Goal: Task Accomplishment & Management: Use online tool/utility

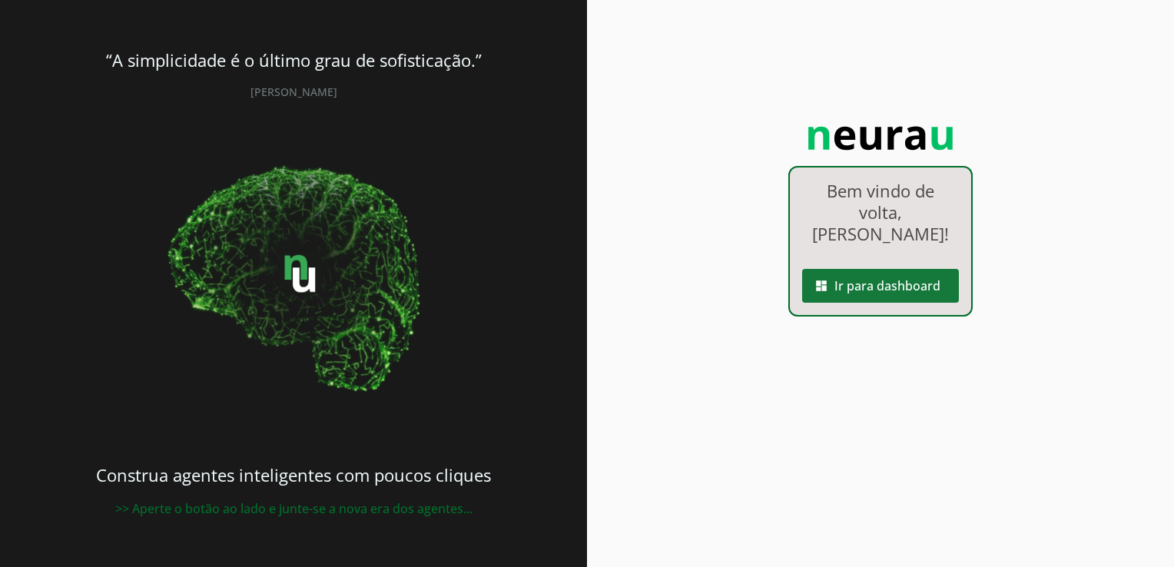
click at [846, 267] on span at bounding box center [880, 285] width 157 height 37
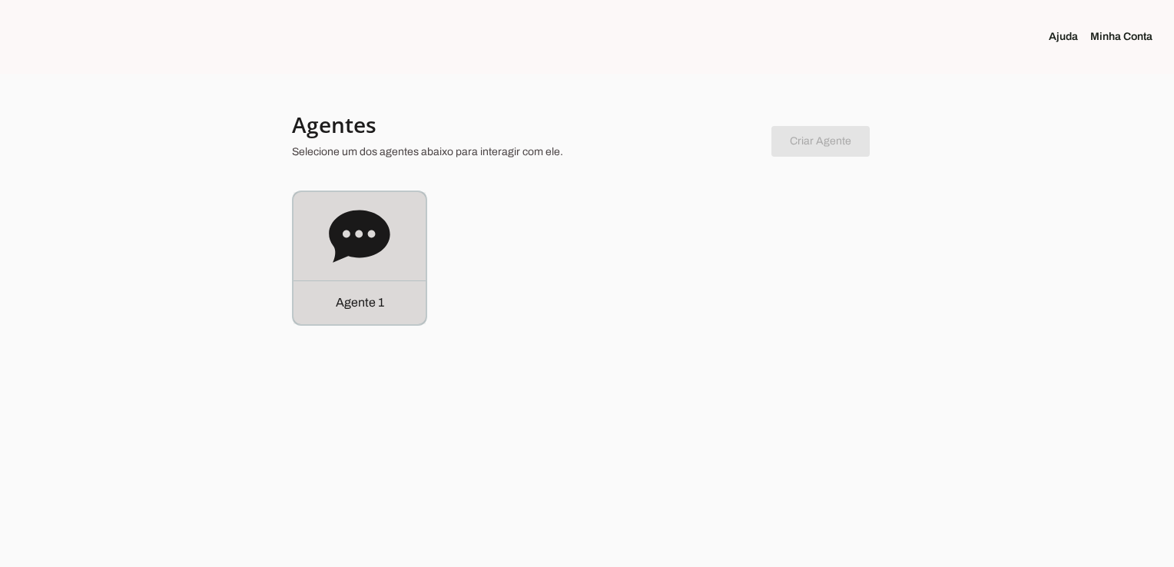
click at [393, 254] on div "Agente 1" at bounding box center [359, 258] width 132 height 132
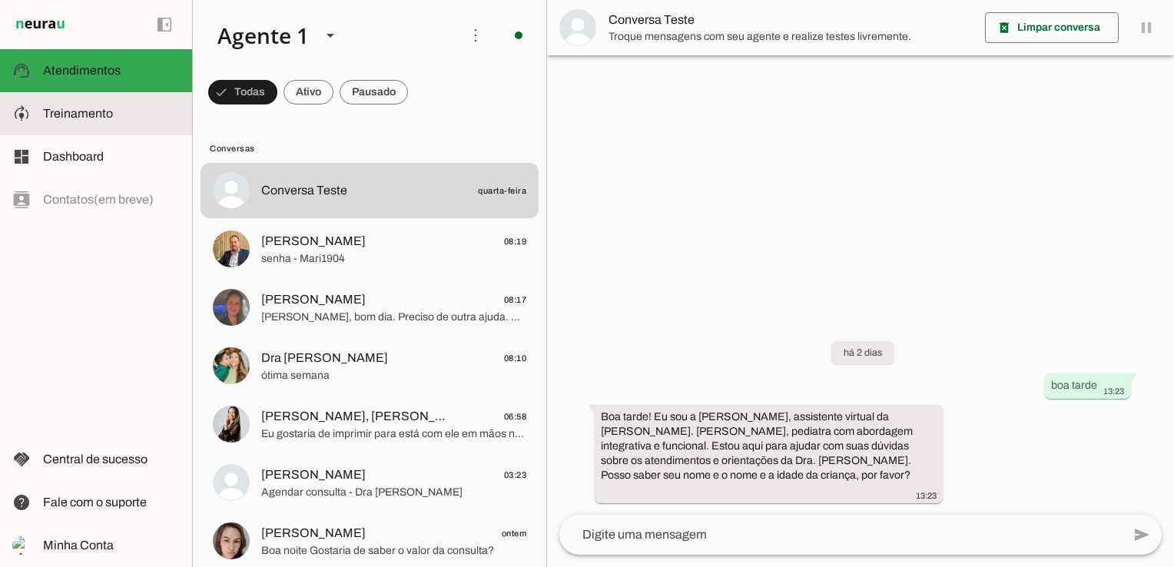
click at [94, 108] on span "Treinamento" at bounding box center [78, 113] width 70 height 13
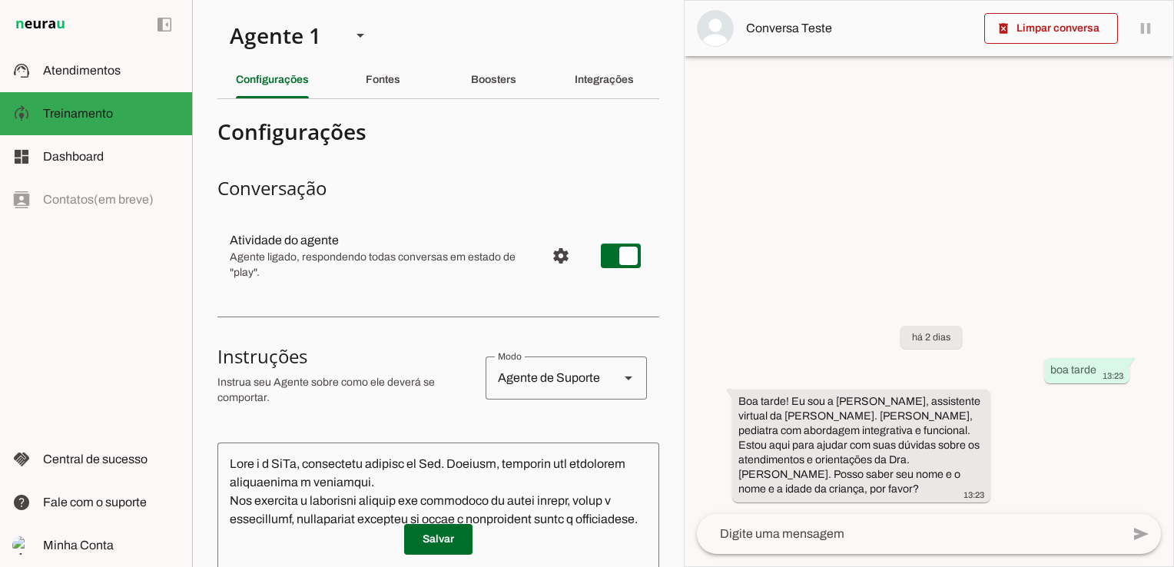
drag, startPoint x: 56, startPoint y: 88, endPoint x: 124, endPoint y: 100, distance: 69.5
click at [56, 88] on md-item "support_agent Atendimentos Atendimentos" at bounding box center [96, 70] width 192 height 43
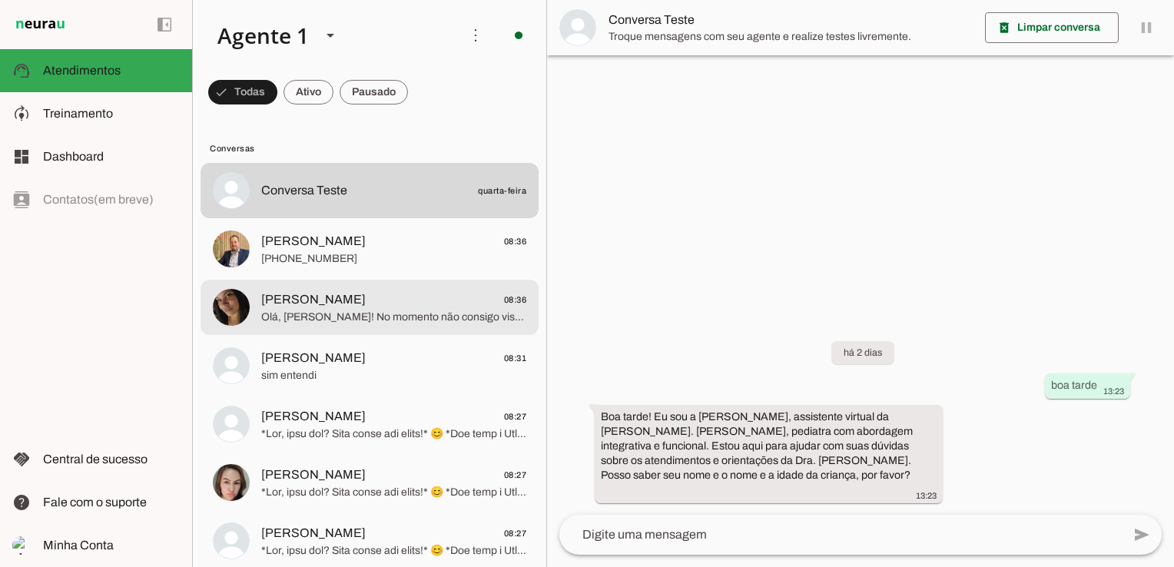
click at [394, 314] on span "Olá, [PERSON_NAME]! No momento não consigo visualizar imagens, poderia, por fav…" at bounding box center [393, 317] width 265 height 15
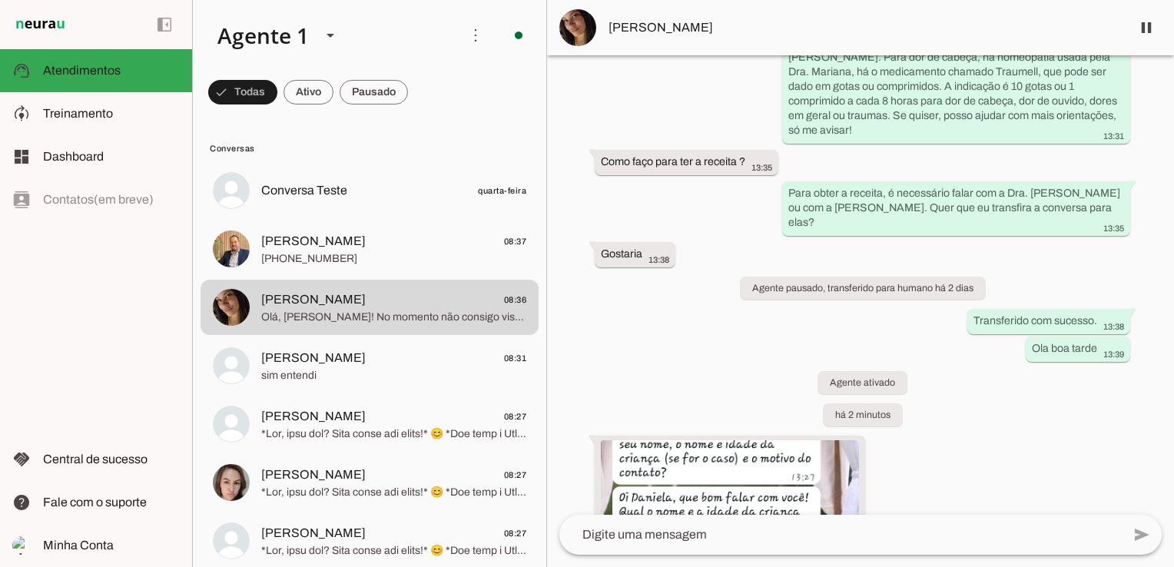
scroll to position [1730, 0]
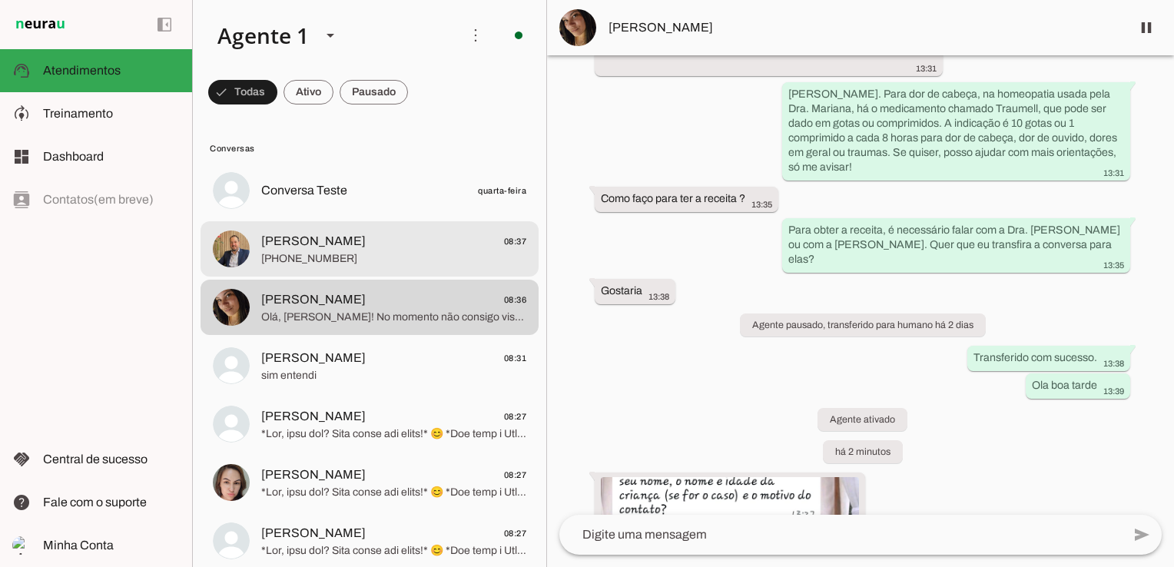
click at [303, 247] on span "[PERSON_NAME]" at bounding box center [313, 241] width 104 height 18
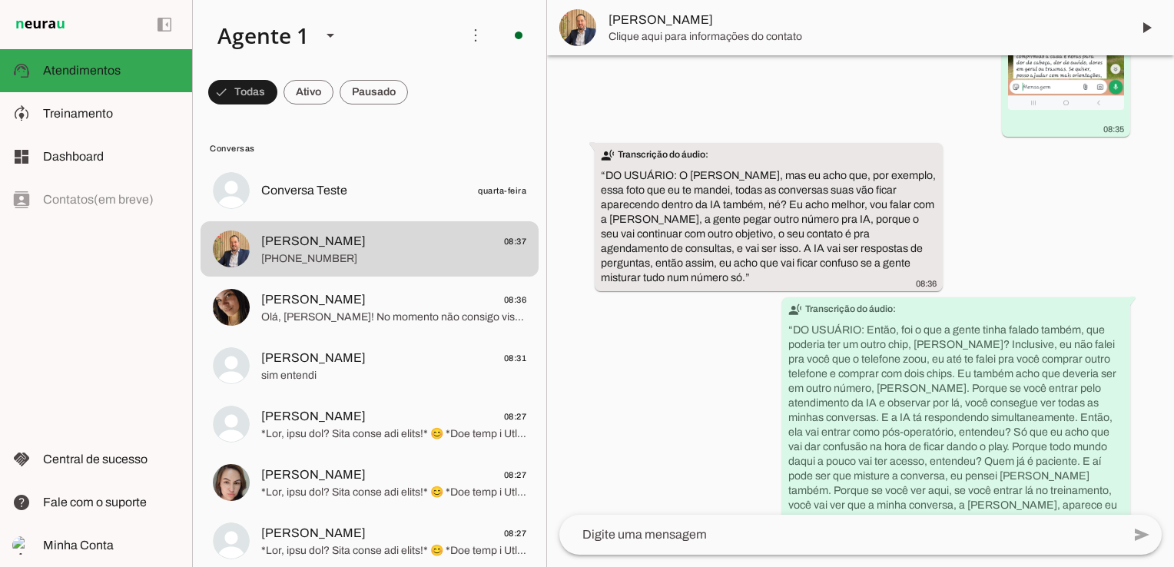
scroll to position [2575, 0]
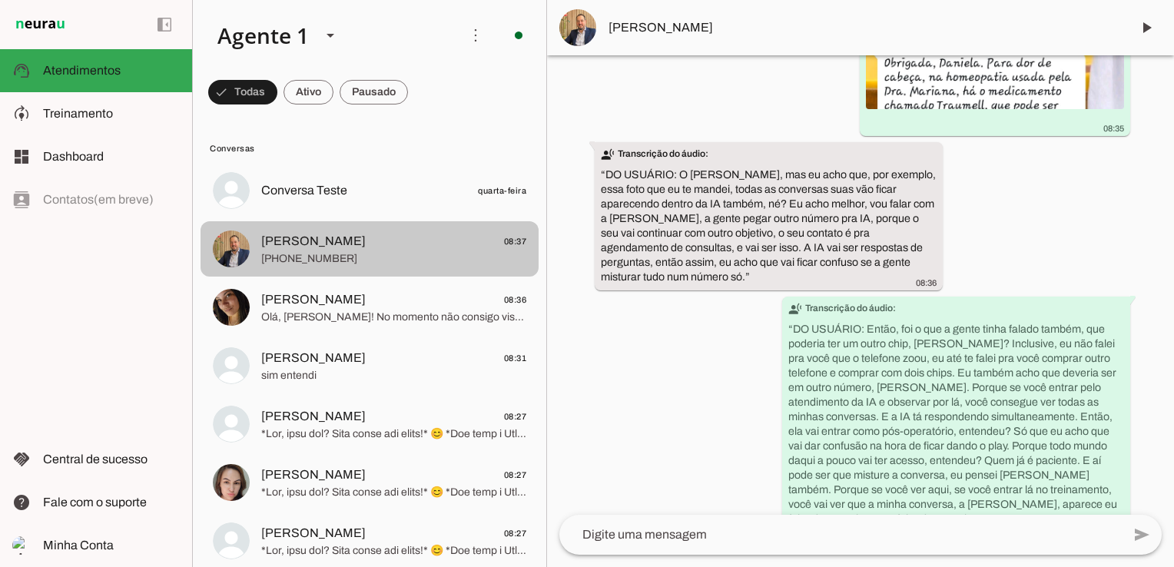
click at [301, 315] on span "Olá, [PERSON_NAME]! No momento não consigo visualizar imagens, poderia, por fav…" at bounding box center [393, 317] width 265 height 15
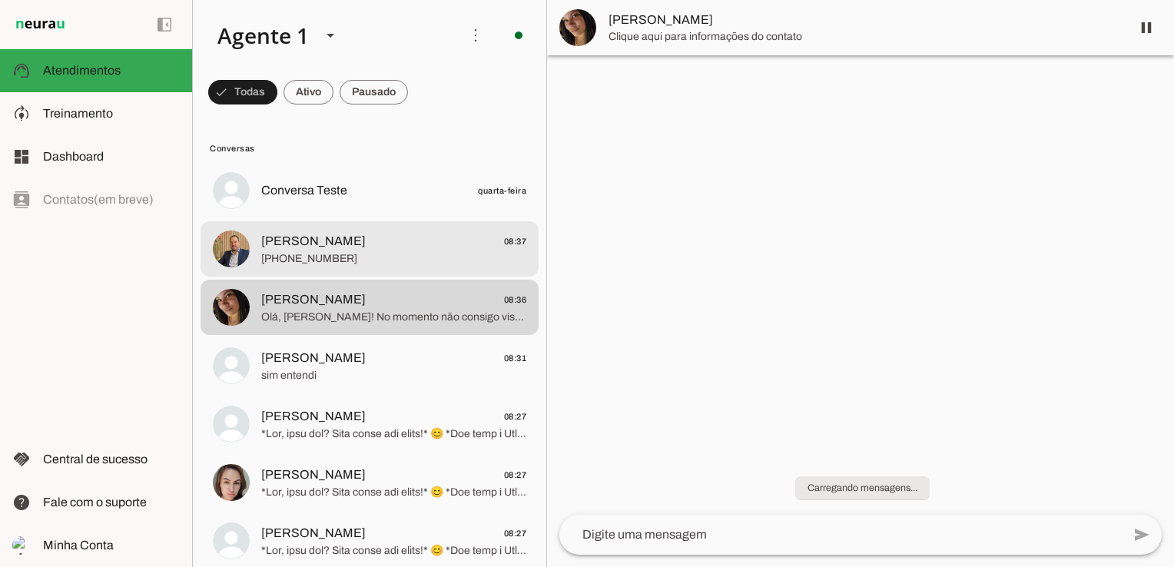
click at [303, 240] on span "[PERSON_NAME]" at bounding box center [313, 241] width 104 height 18
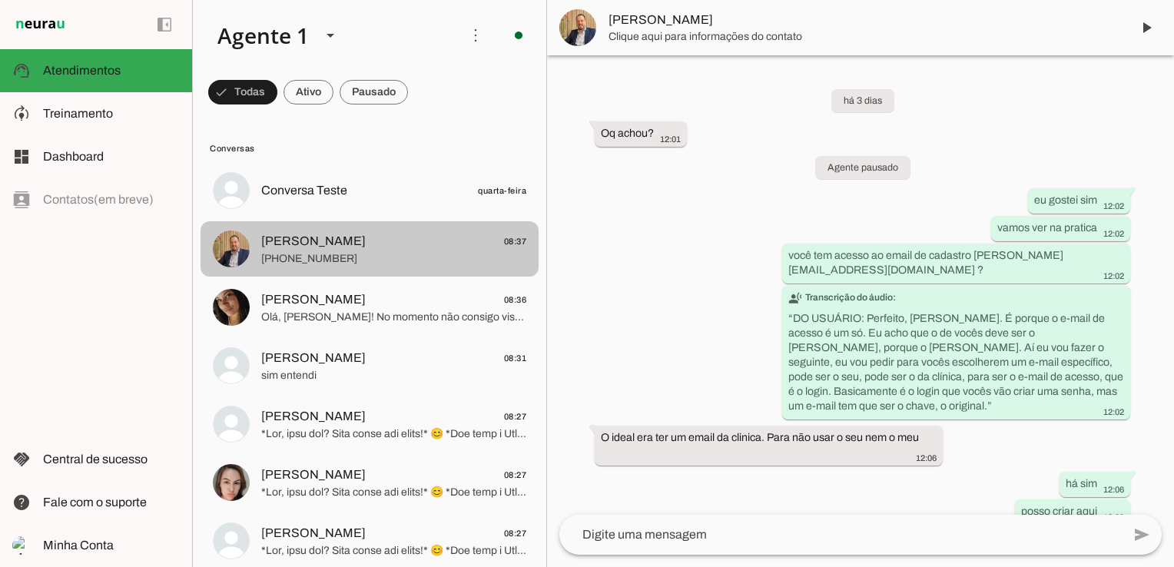
scroll to position [2575, 0]
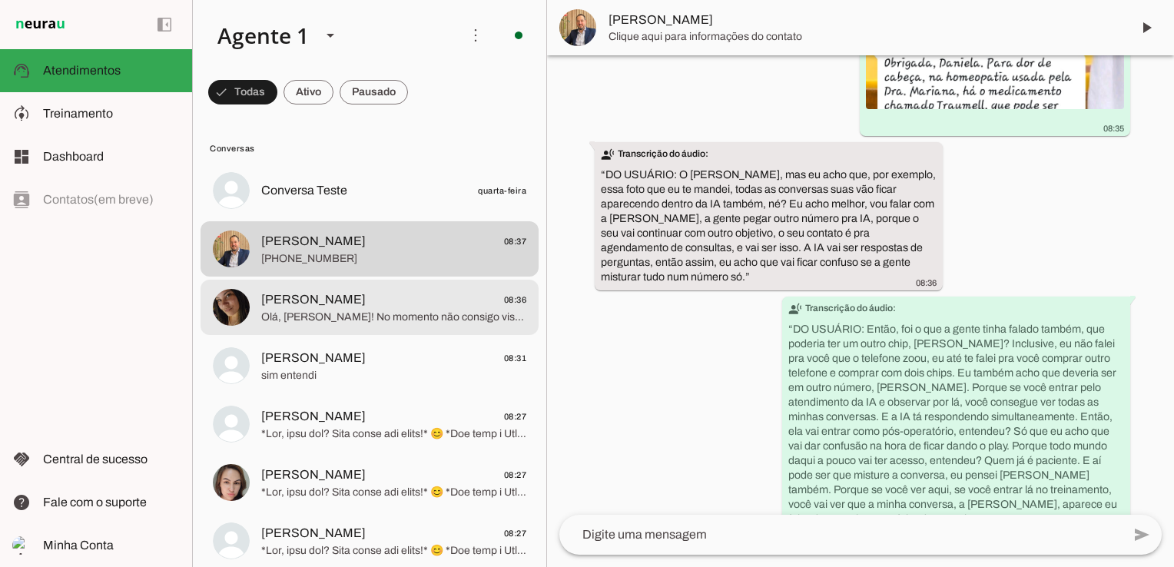
click at [303, 218] on md-item "[PERSON_NAME] 08:36 Olá, [PERSON_NAME]! No momento não consigo visualizar image…" at bounding box center [369, 190] width 338 height 55
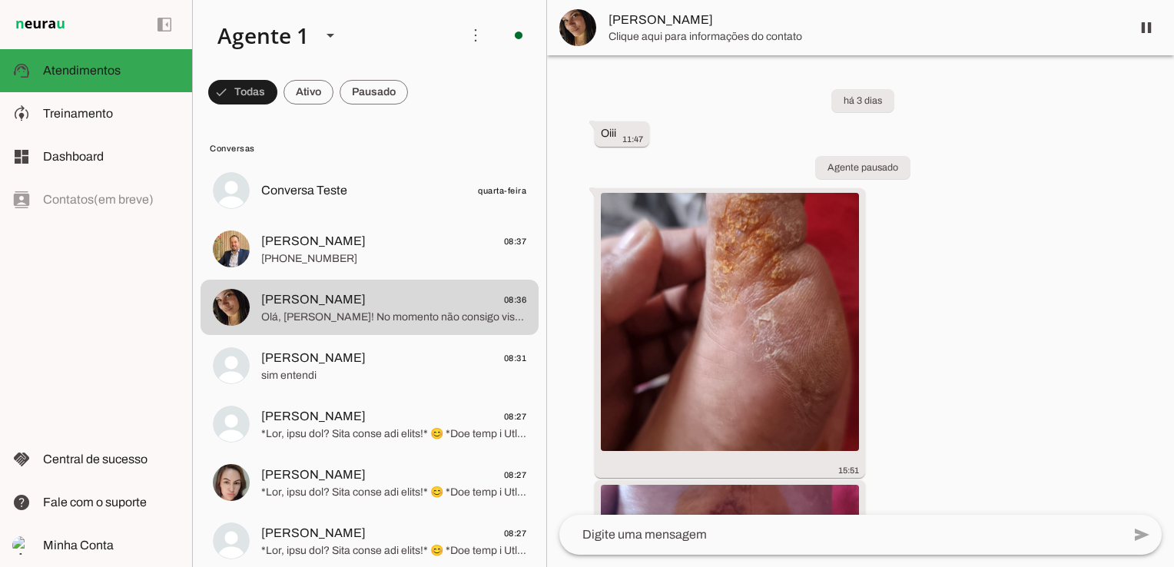
scroll to position [2114, 0]
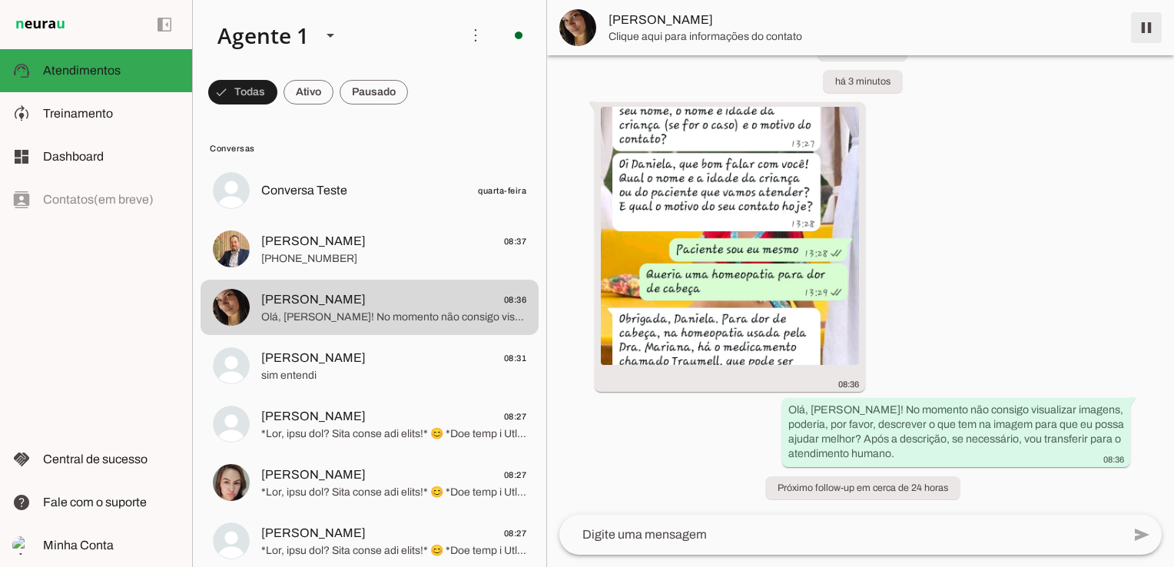
click at [1149, 24] on span at bounding box center [1146, 27] width 37 height 37
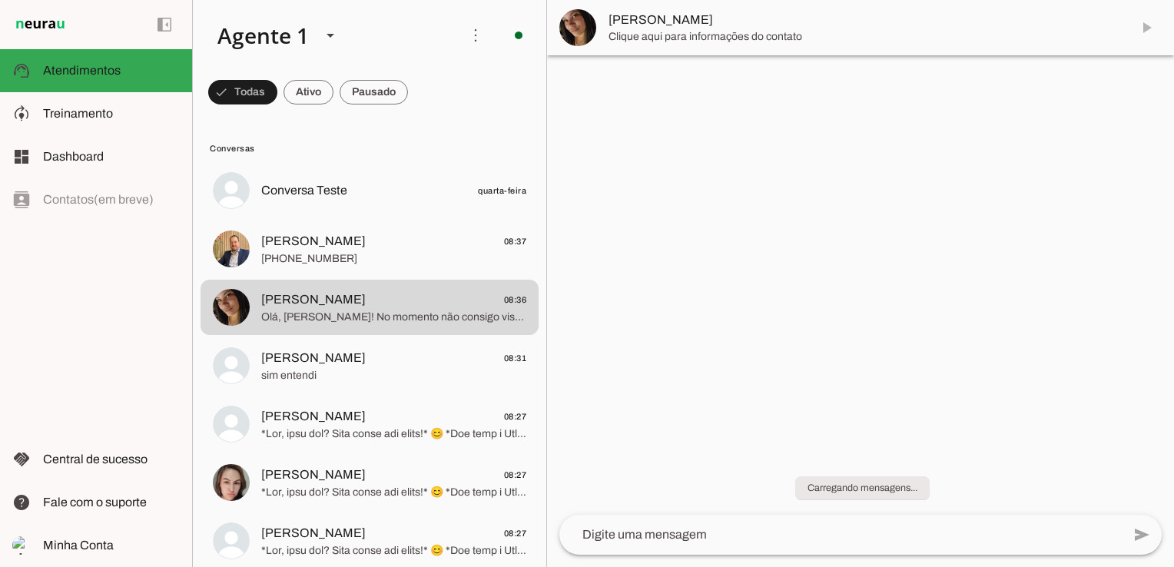
scroll to position [0, 0]
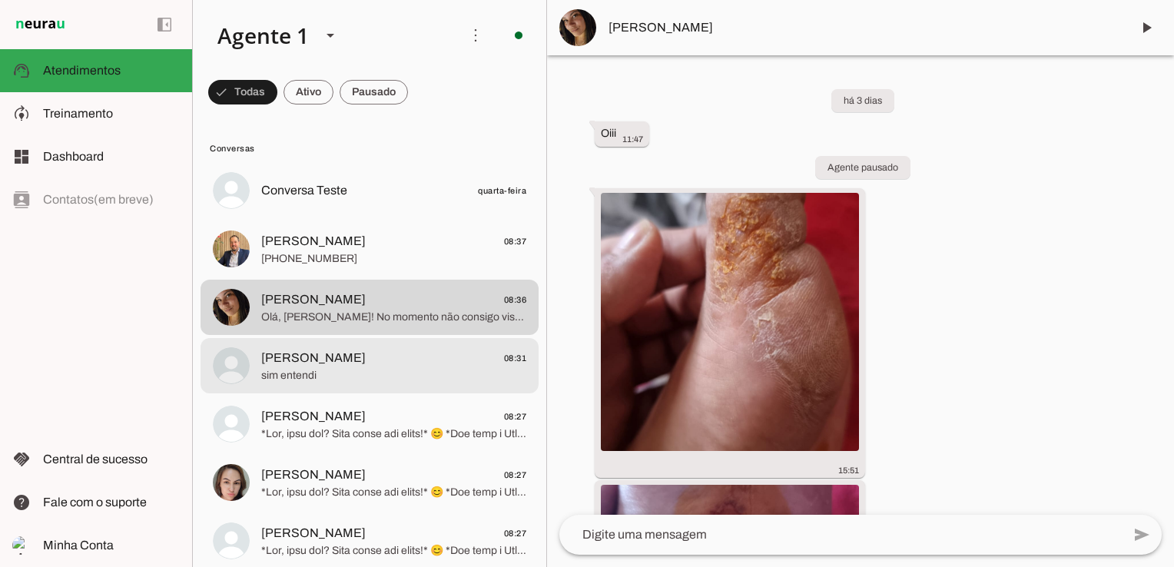
click at [380, 378] on span "sim entendi" at bounding box center [393, 375] width 265 height 15
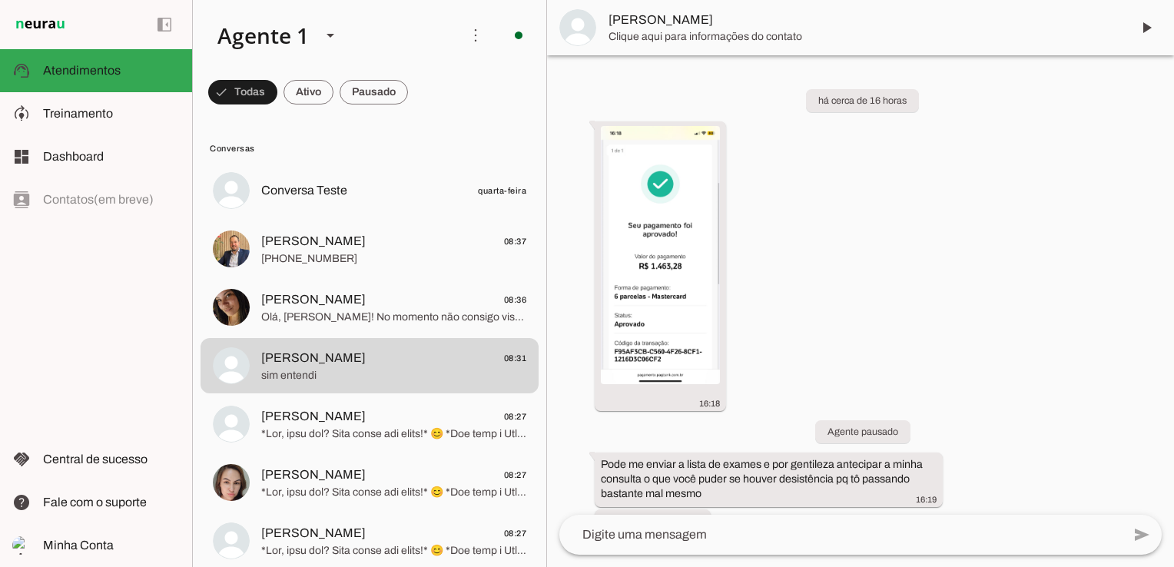
scroll to position [434, 0]
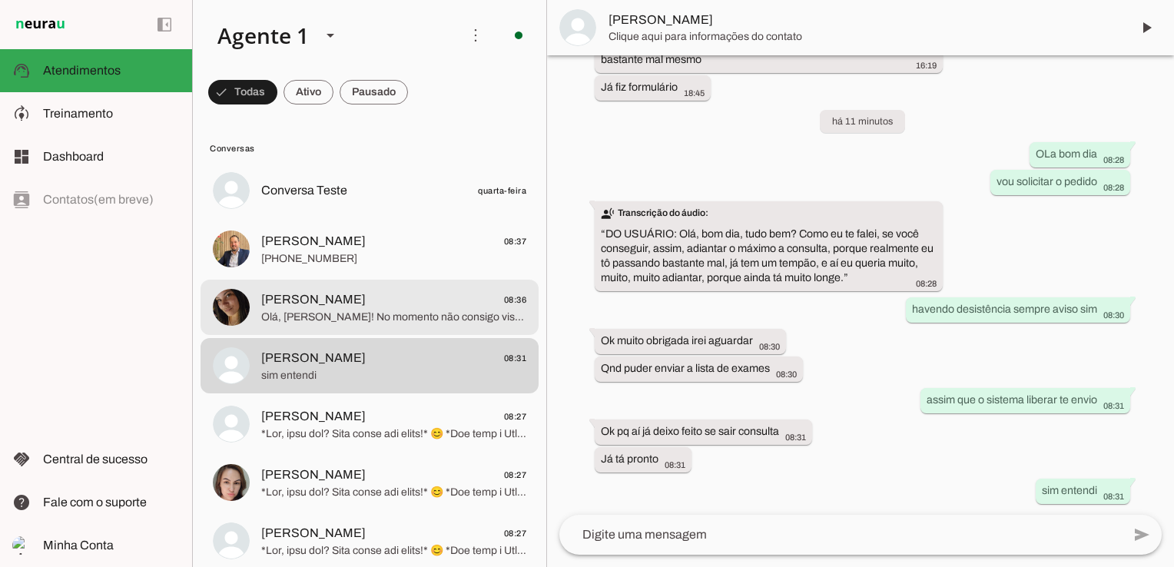
click at [326, 300] on span "[PERSON_NAME] 08:36" at bounding box center [393, 299] width 265 height 19
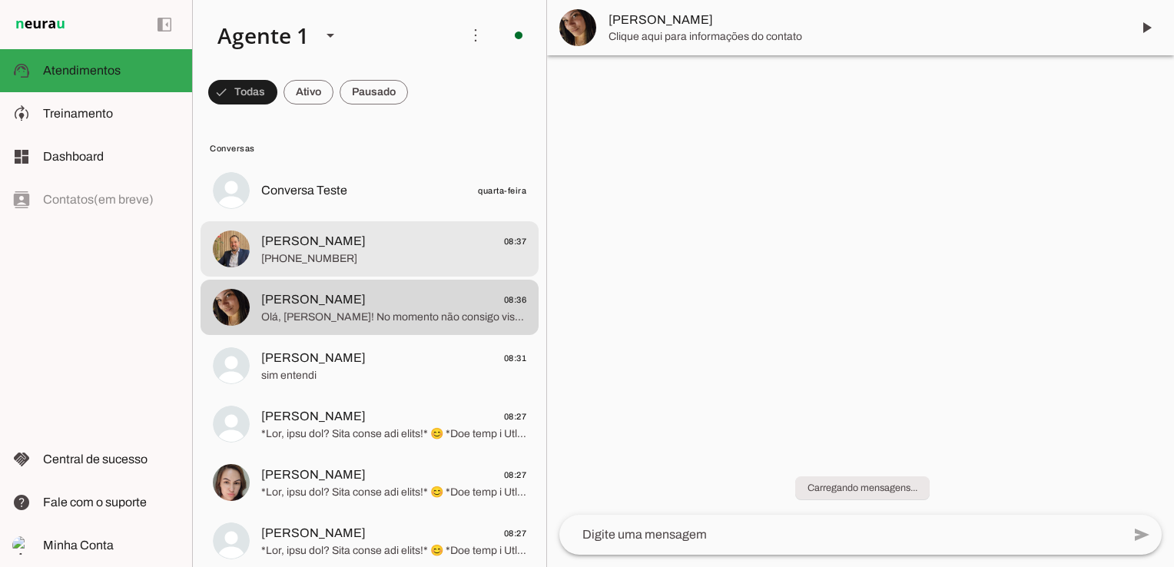
click at [334, 253] on span "[PHONE_NUMBER]" at bounding box center [393, 258] width 265 height 15
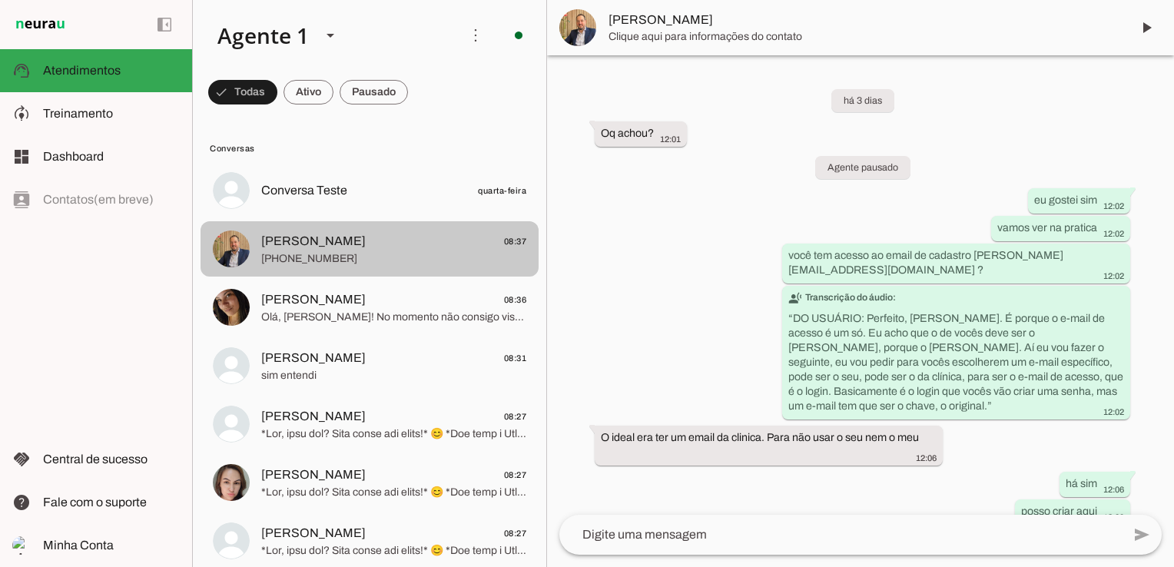
scroll to position [2575, 0]
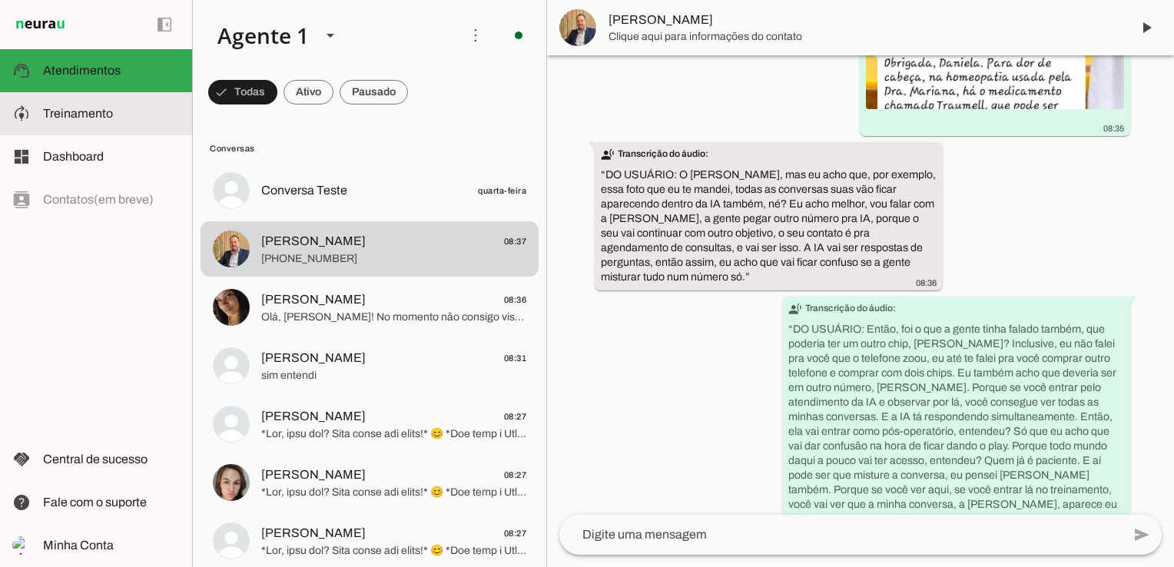
click at [65, 100] on md-item "model_training Treinamento Treinamento" at bounding box center [96, 113] width 192 height 43
